Goal: Transaction & Acquisition: Purchase product/service

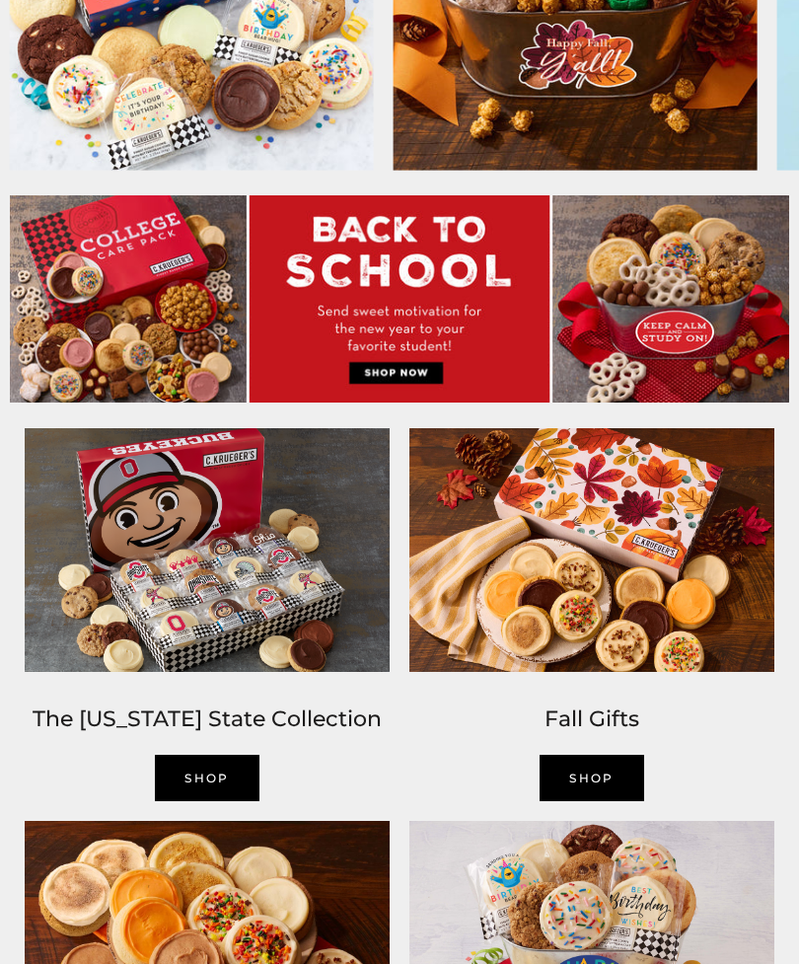
scroll to position [713, 0]
click at [214, 772] on link "SHOP" at bounding box center [207, 778] width 105 height 46
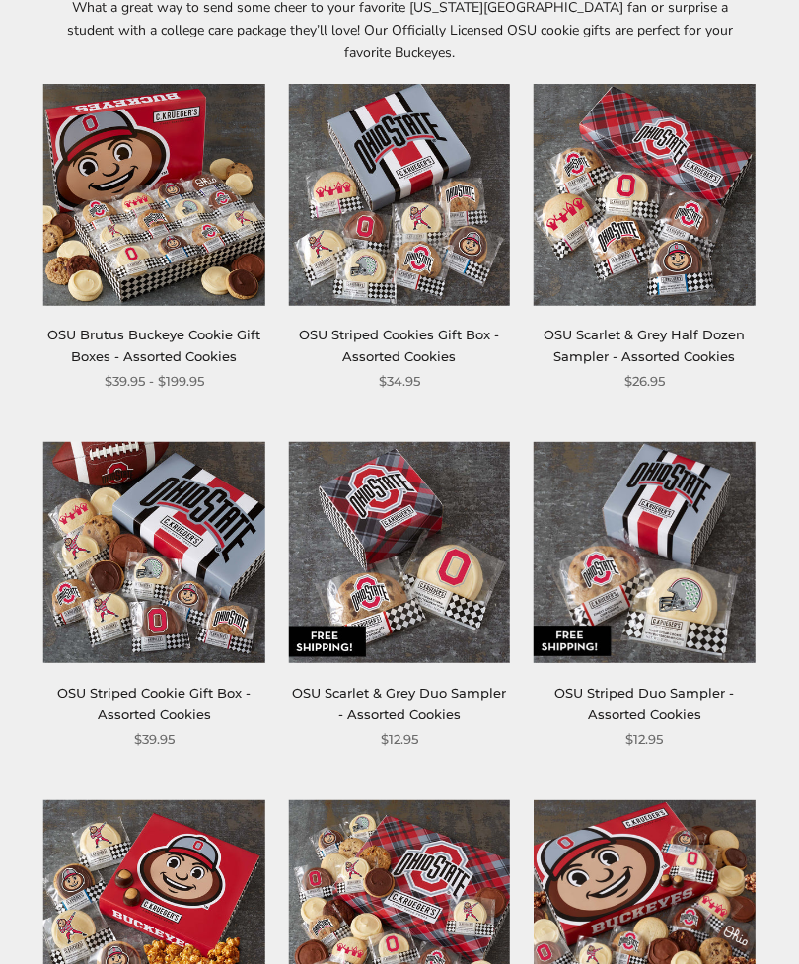
scroll to position [334, 0]
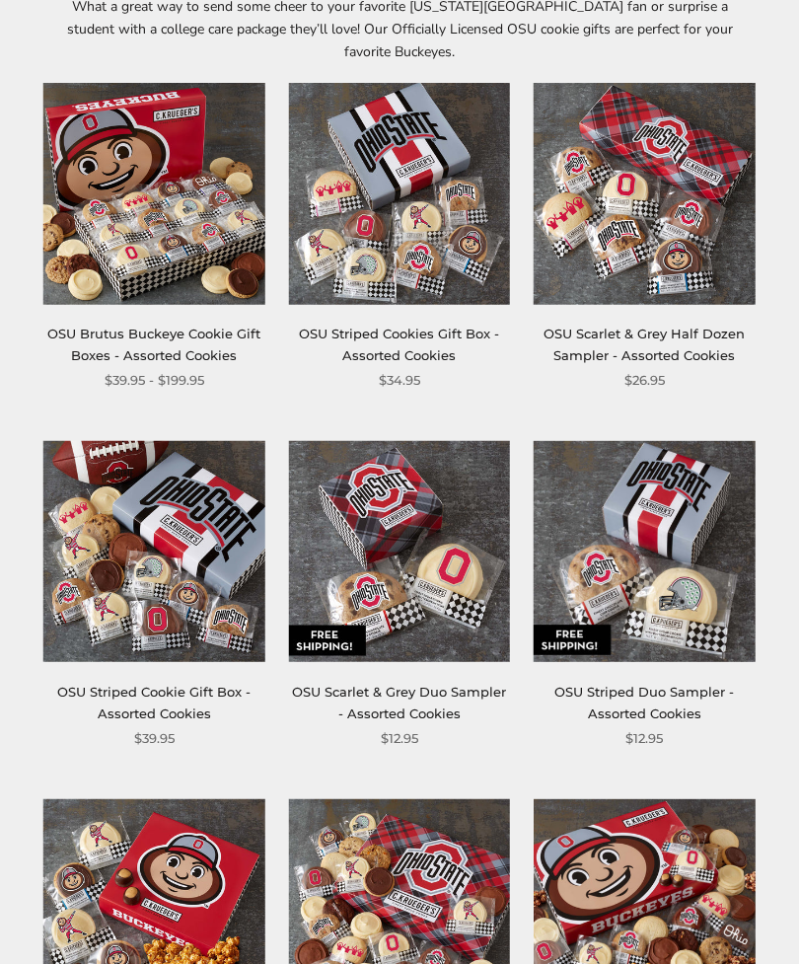
click at [181, 505] on img at bounding box center [153, 551] width 221 height 221
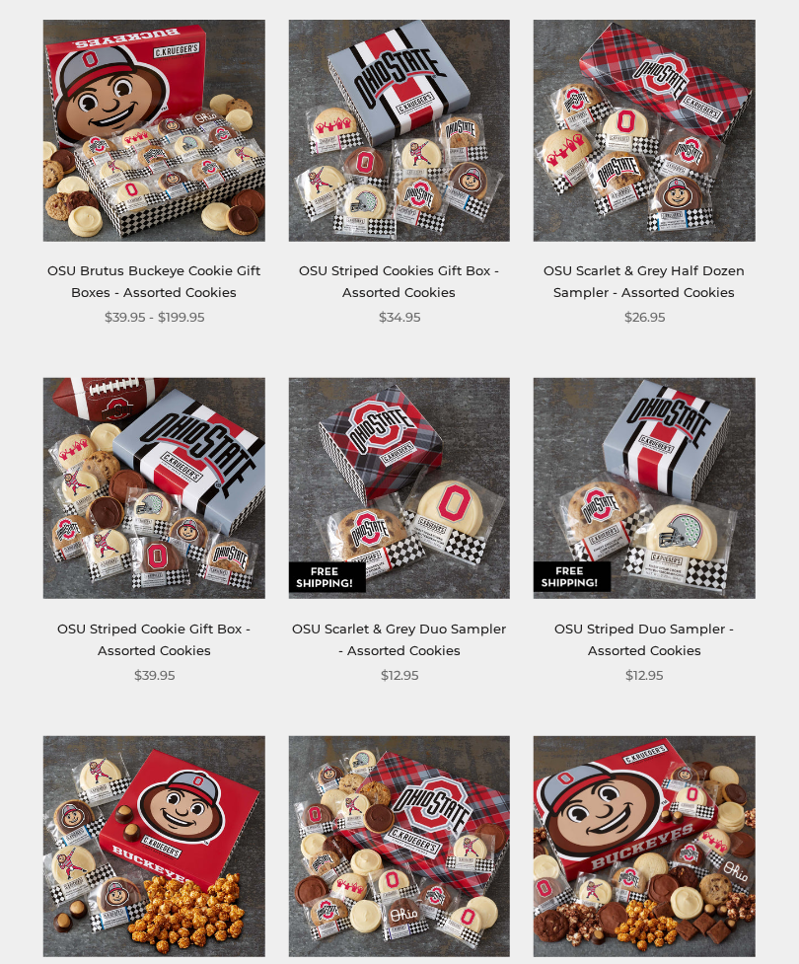
click at [402, 136] on img at bounding box center [399, 130] width 221 height 221
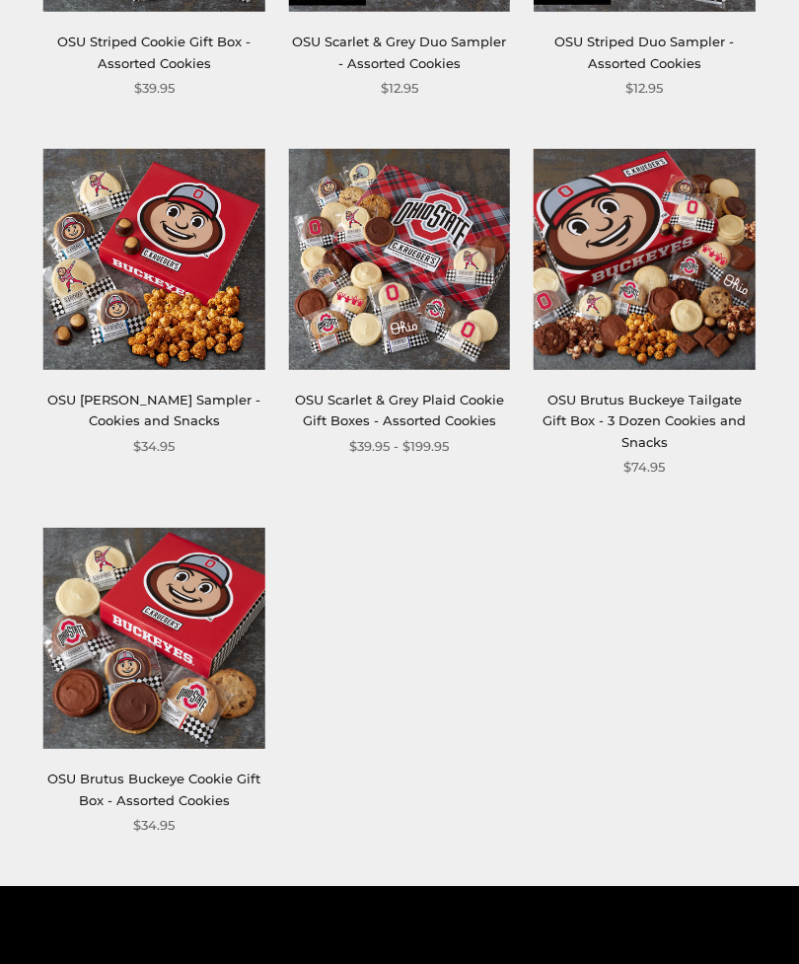
scroll to position [984, 0]
click at [145, 592] on img at bounding box center [153, 638] width 221 height 221
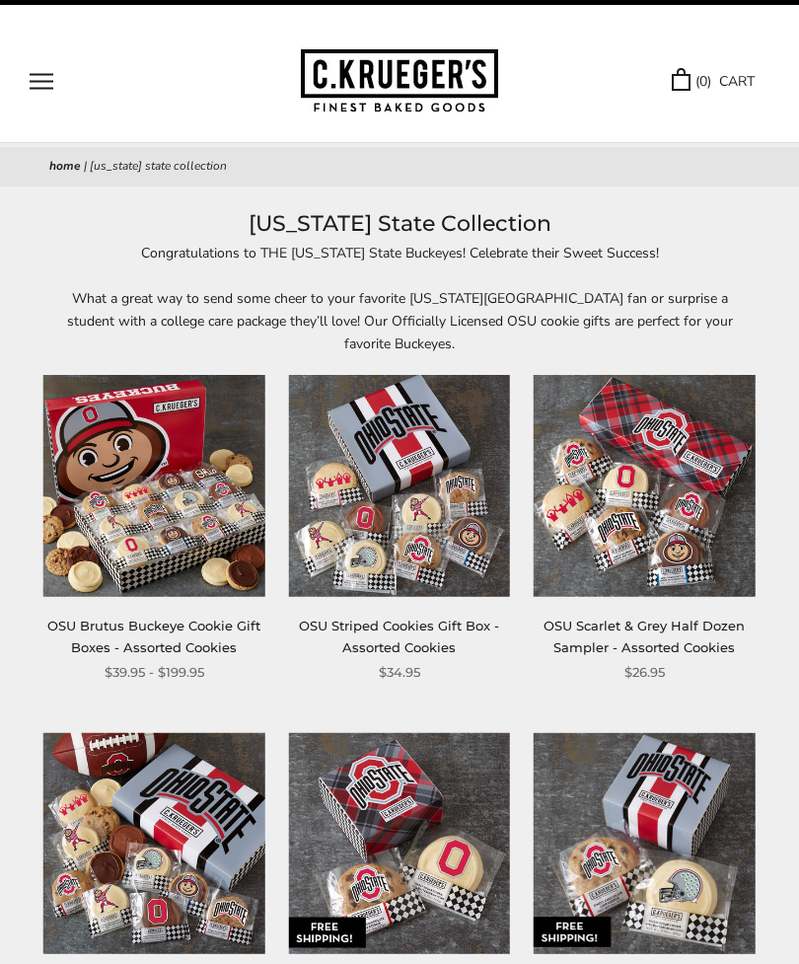
scroll to position [0, 0]
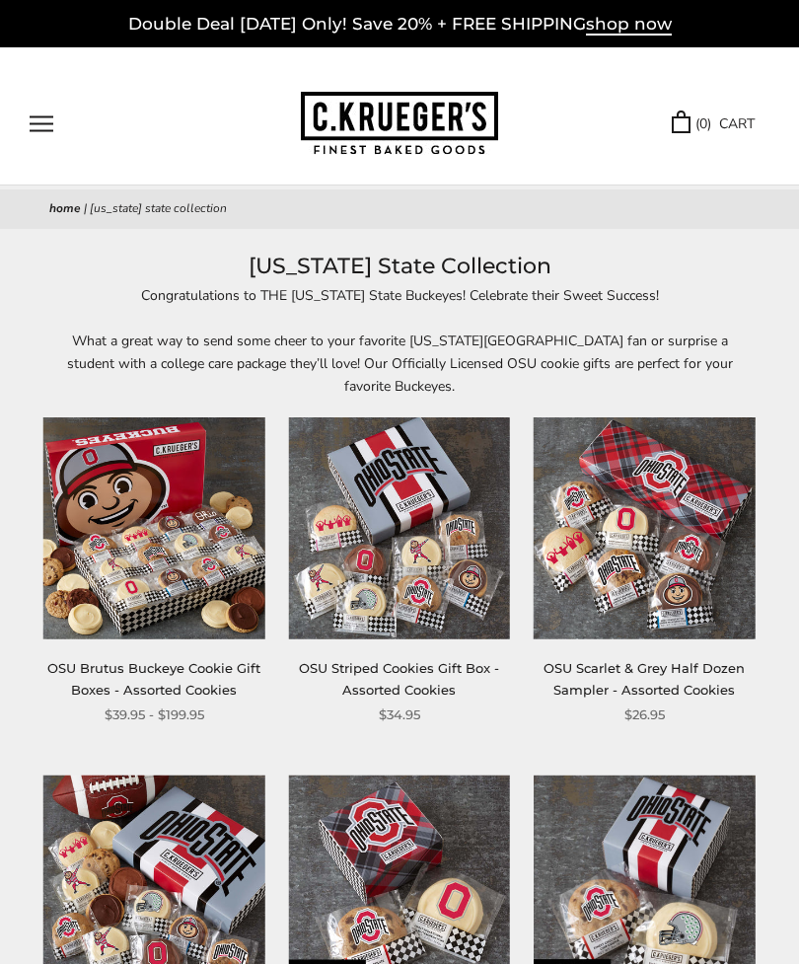
click at [147, 525] on img at bounding box center [153, 527] width 221 height 221
click at [395, 522] on img at bounding box center [399, 527] width 221 height 221
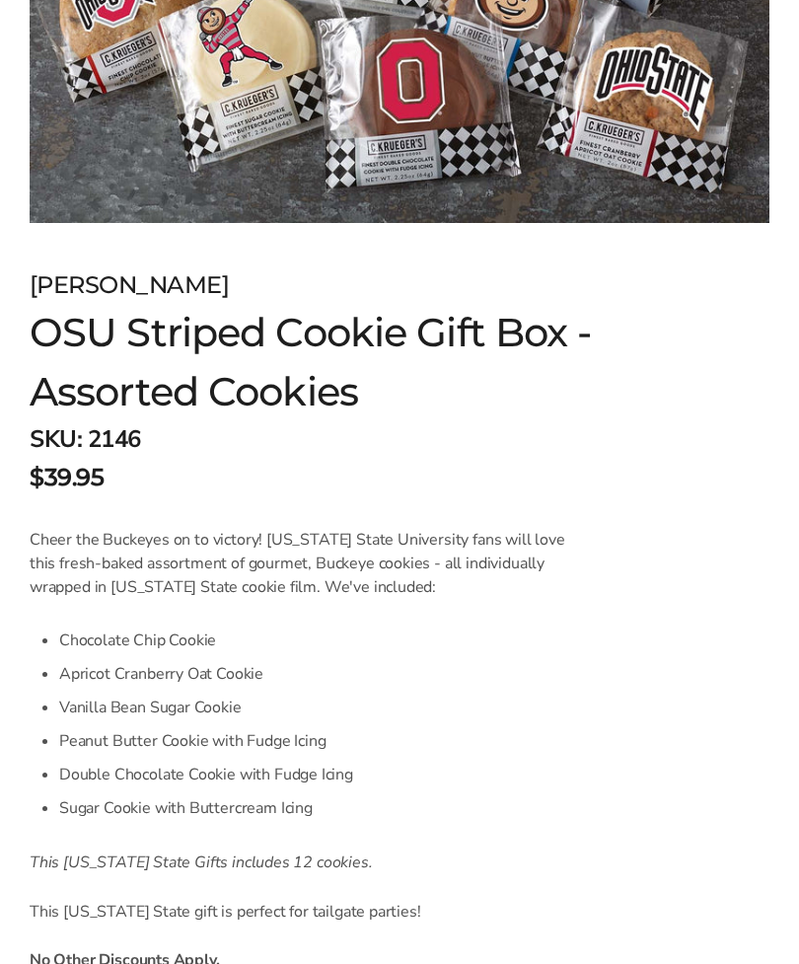
scroll to position [790, 0]
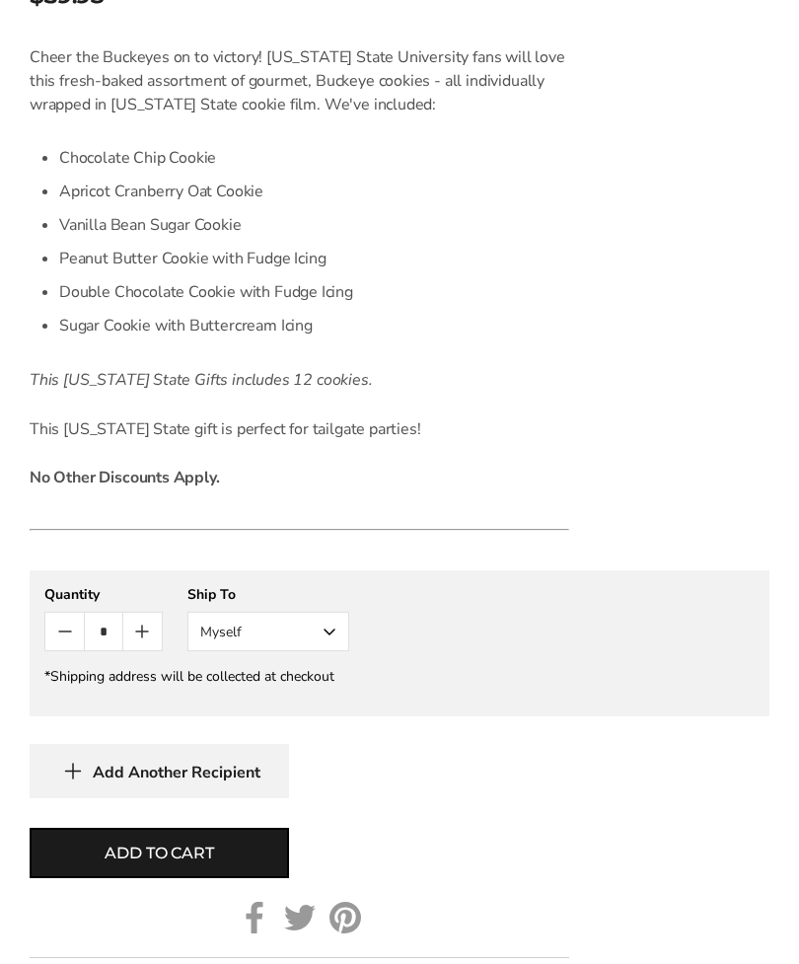
click at [328, 629] on button "Myself" at bounding box center [268, 632] width 162 height 39
click at [335, 635] on button "Myself" at bounding box center [268, 631] width 162 height 39
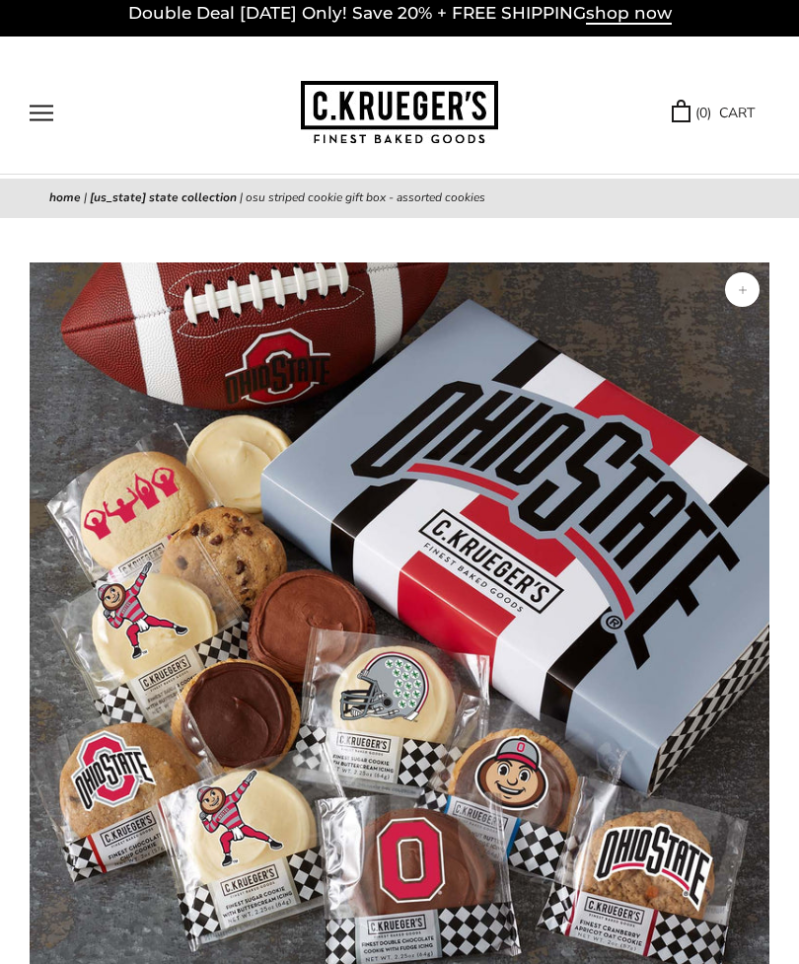
scroll to position [0, 0]
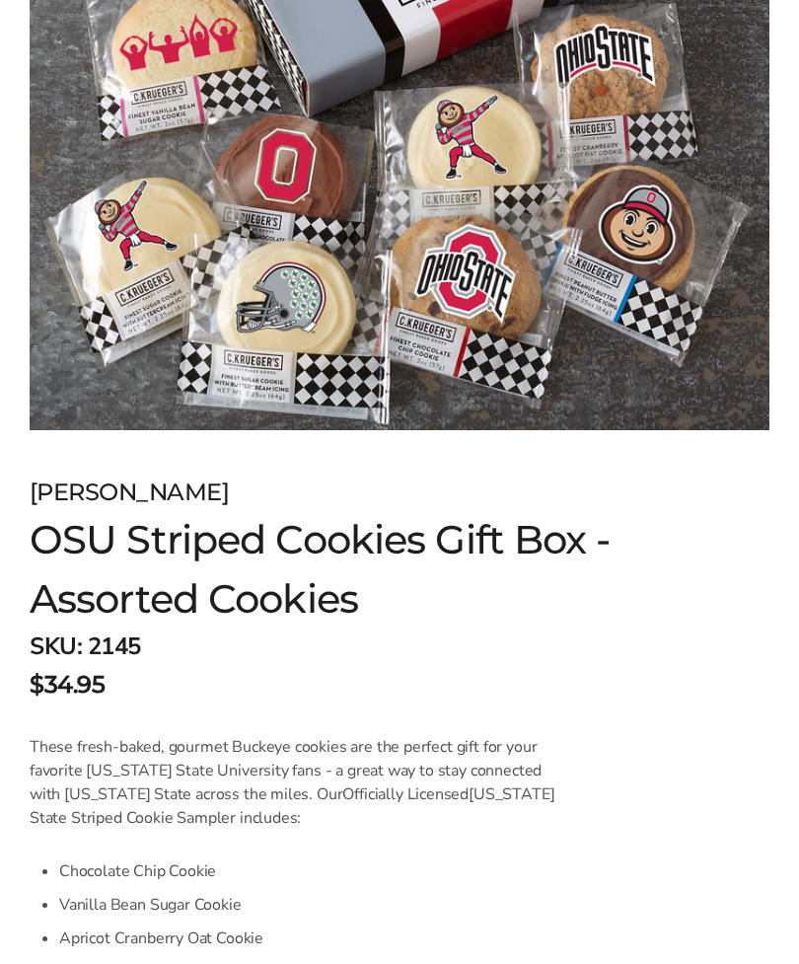
scroll to position [581, 0]
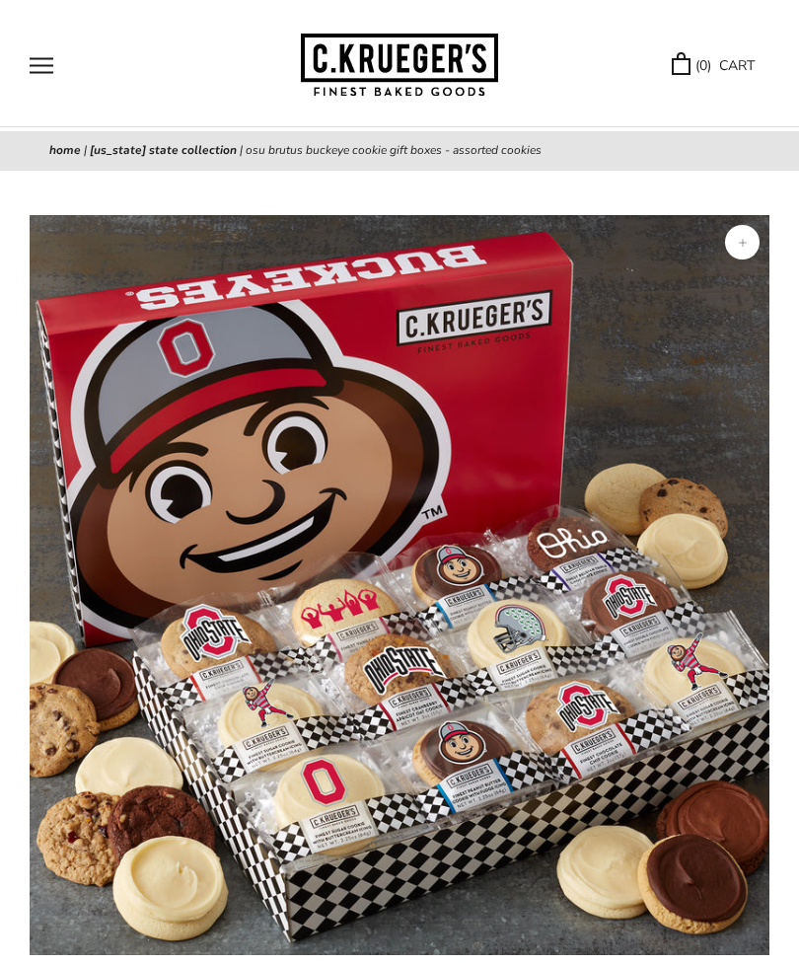
scroll to position [57, 0]
